Goal: Information Seeking & Learning: Learn about a topic

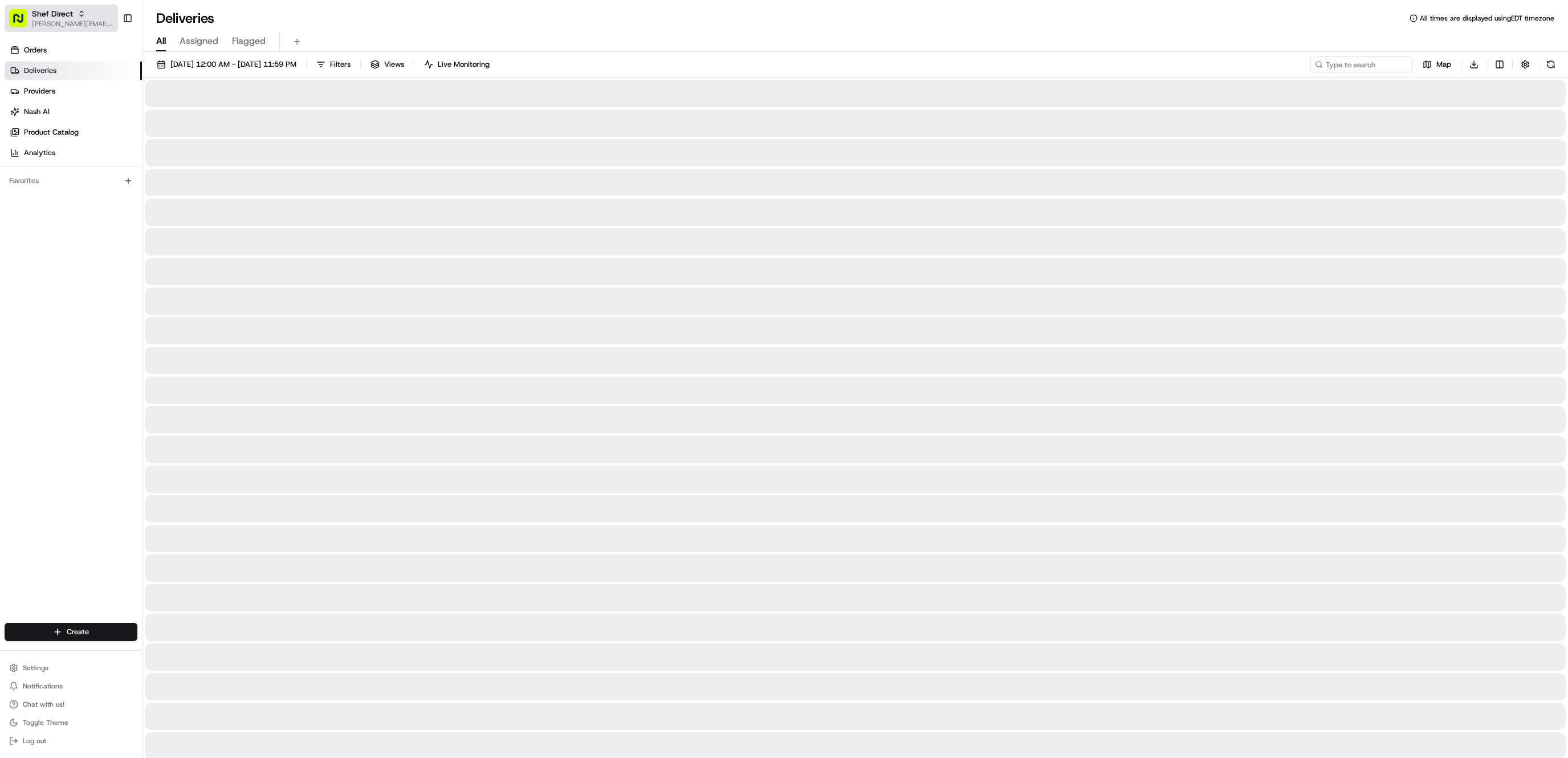
click at [31, 22] on button "Shef Direct [PERSON_NAME][EMAIL_ADDRESS][DOMAIN_NAME]" at bounding box center [61, 18] width 114 height 27
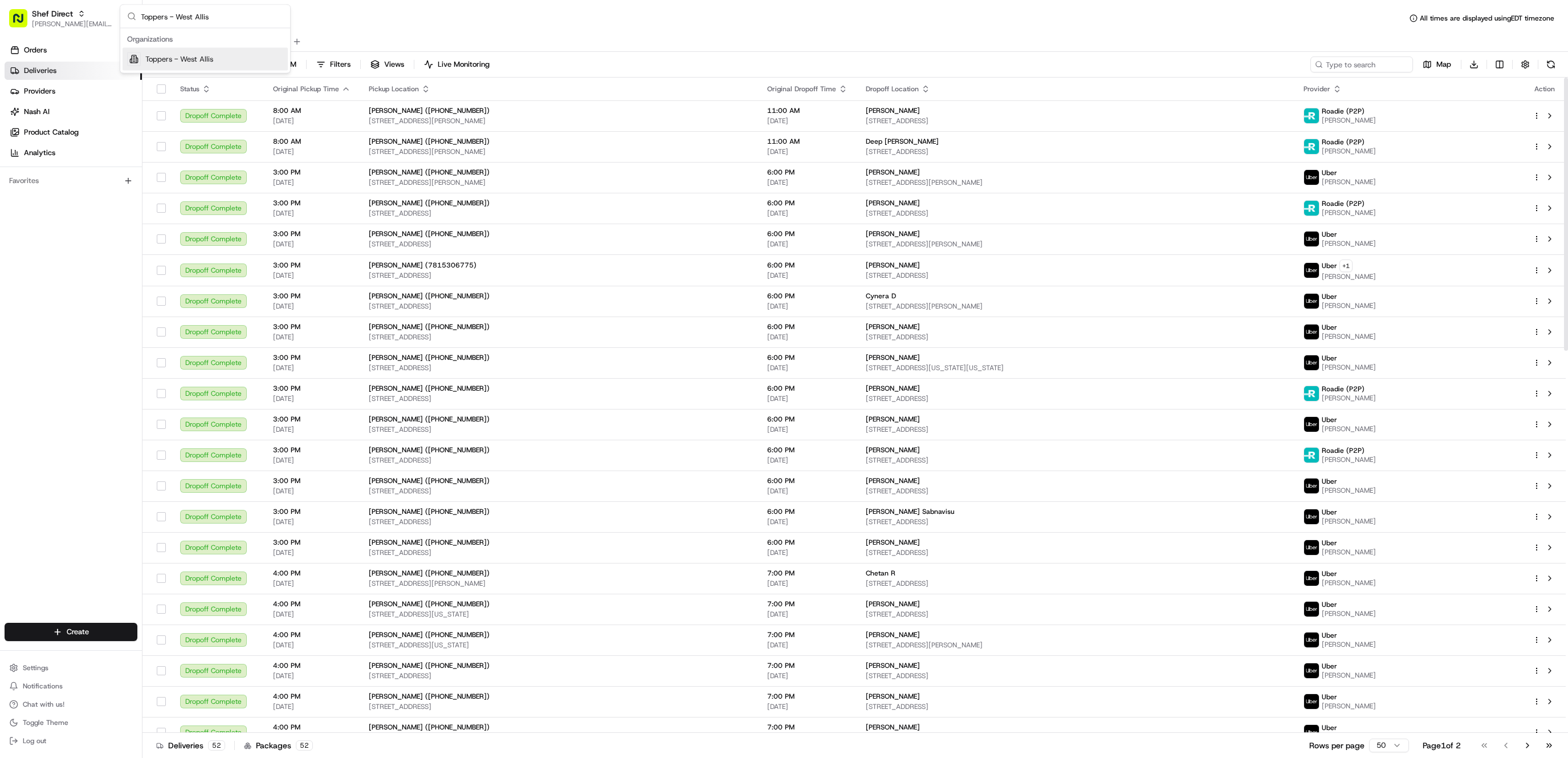
type input "Toppers - West Allis"
click at [210, 62] on span "Toppers - West Allis" at bounding box center [179, 59] width 68 height 10
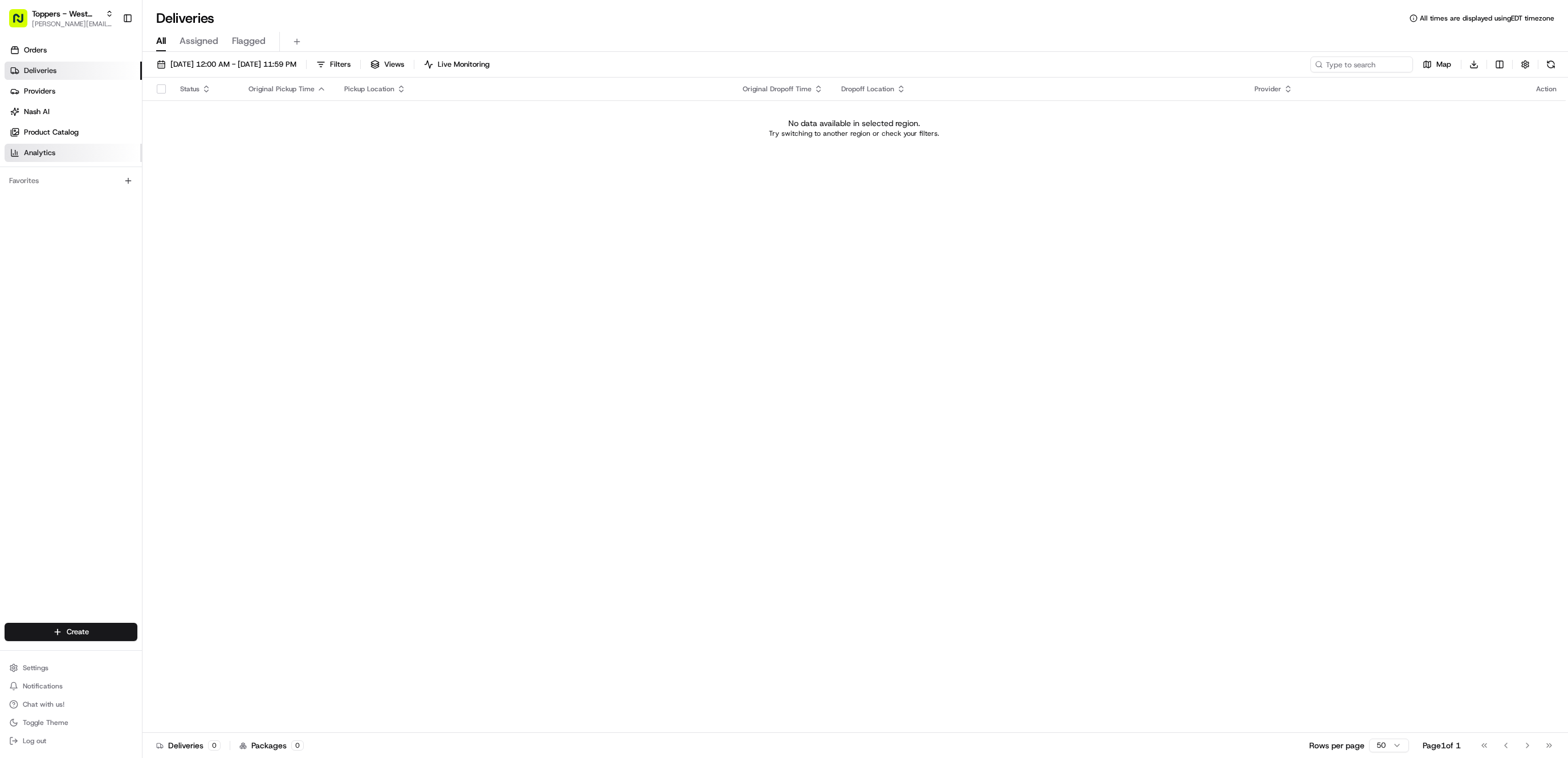
click at [86, 153] on link "Analytics" at bounding box center [73, 152] width 137 height 18
